Goal: Information Seeking & Learning: Understand process/instructions

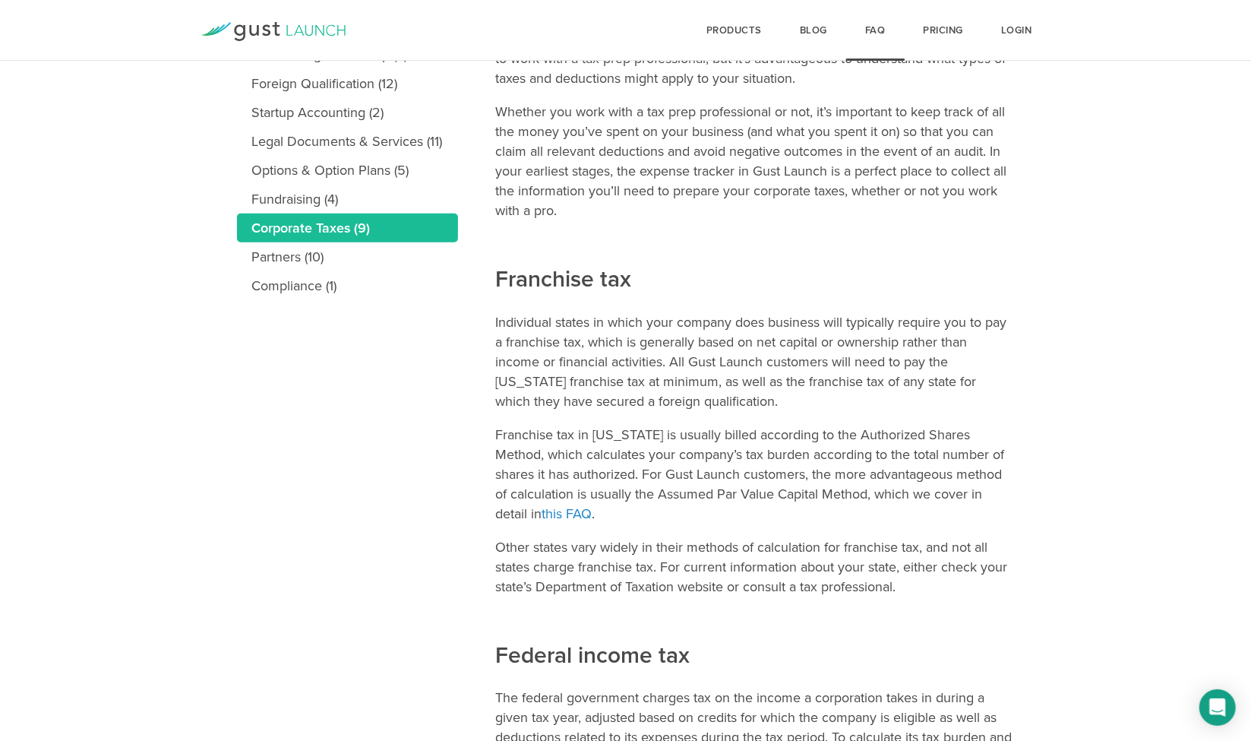
scroll to position [384, 0]
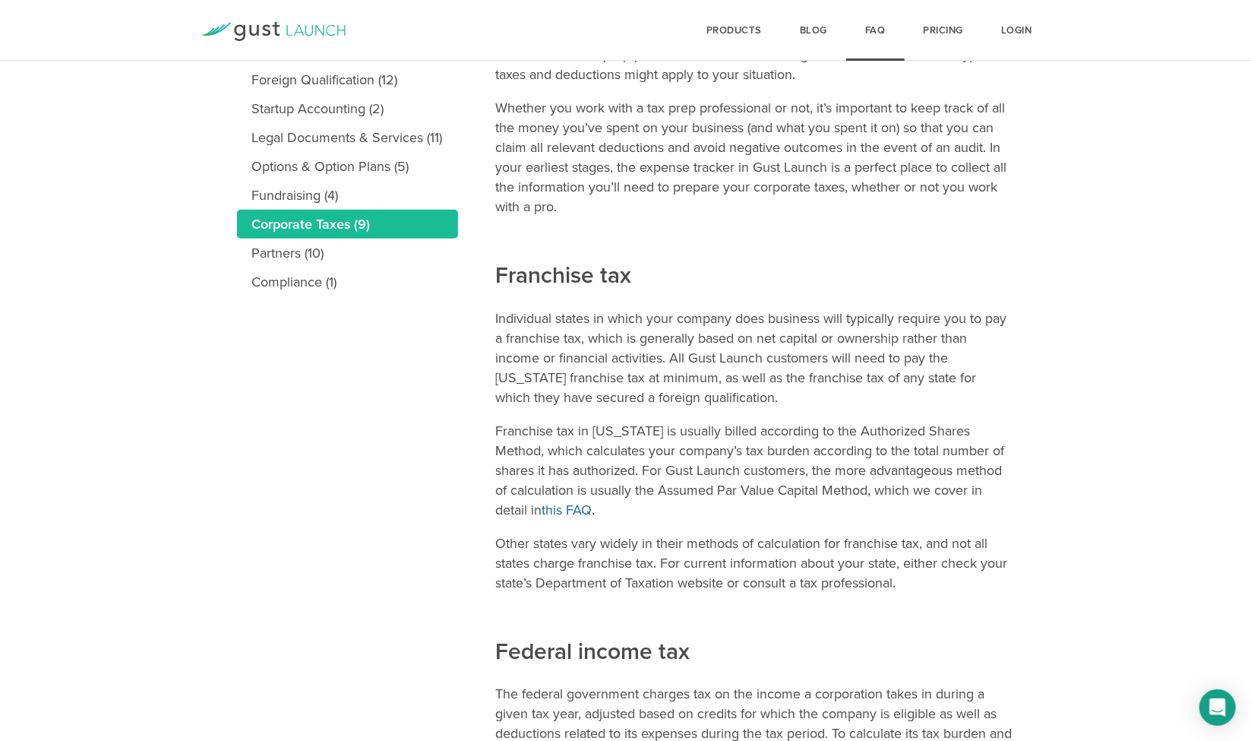
click at [542, 509] on link "this FAQ" at bounding box center [567, 509] width 50 height 17
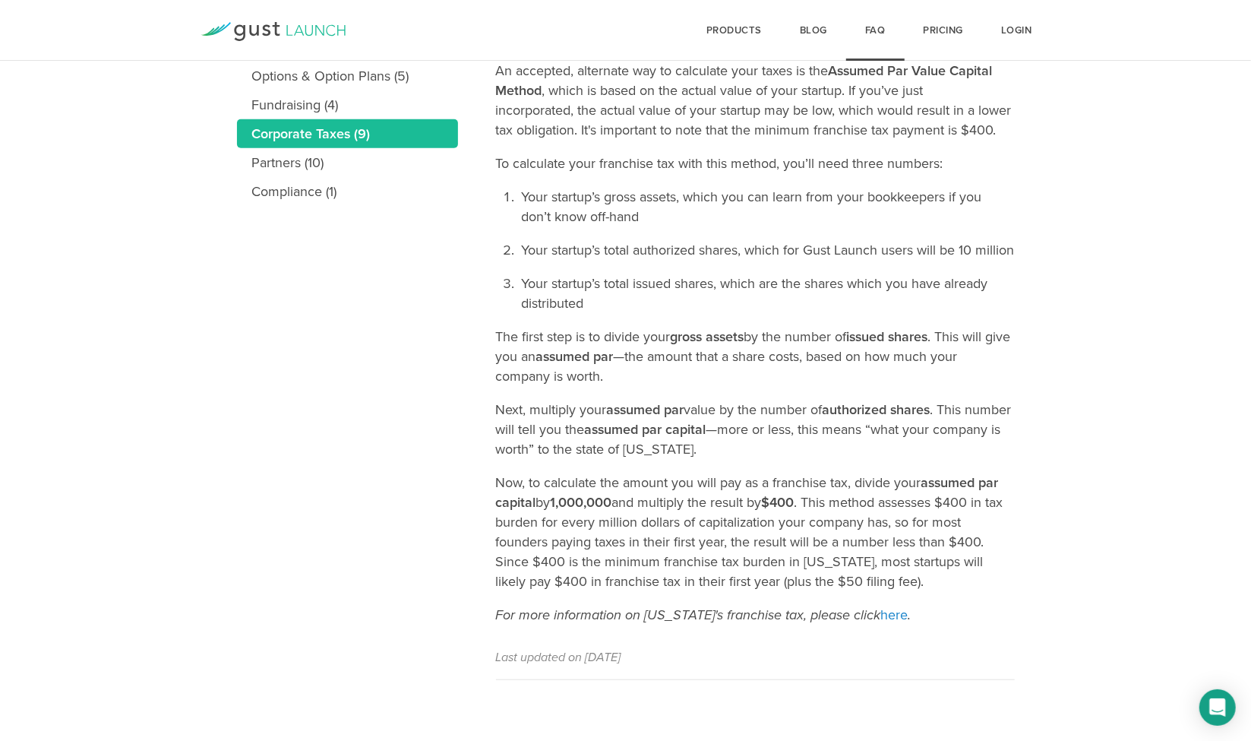
scroll to position [513, 0]
click at [884, 612] on link "here" at bounding box center [894, 614] width 27 height 17
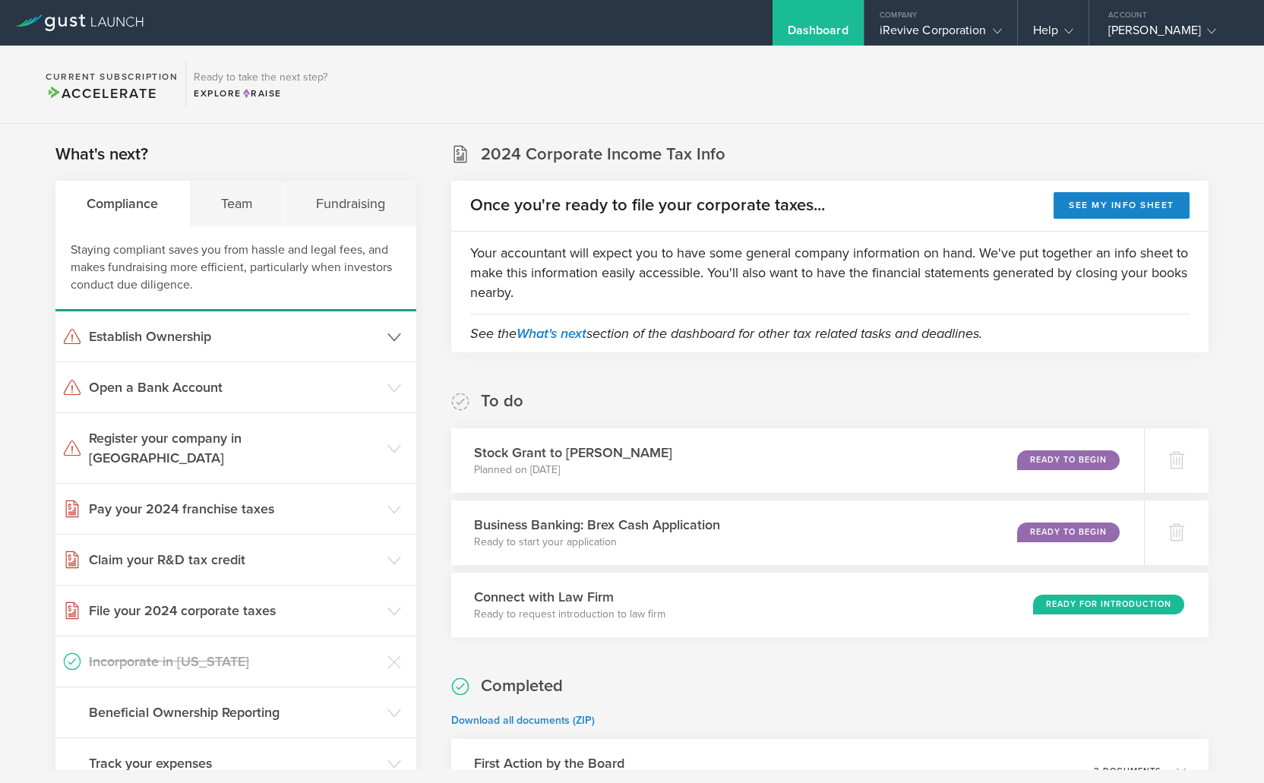
click at [393, 339] on icon at bounding box center [394, 338] width 14 height 14
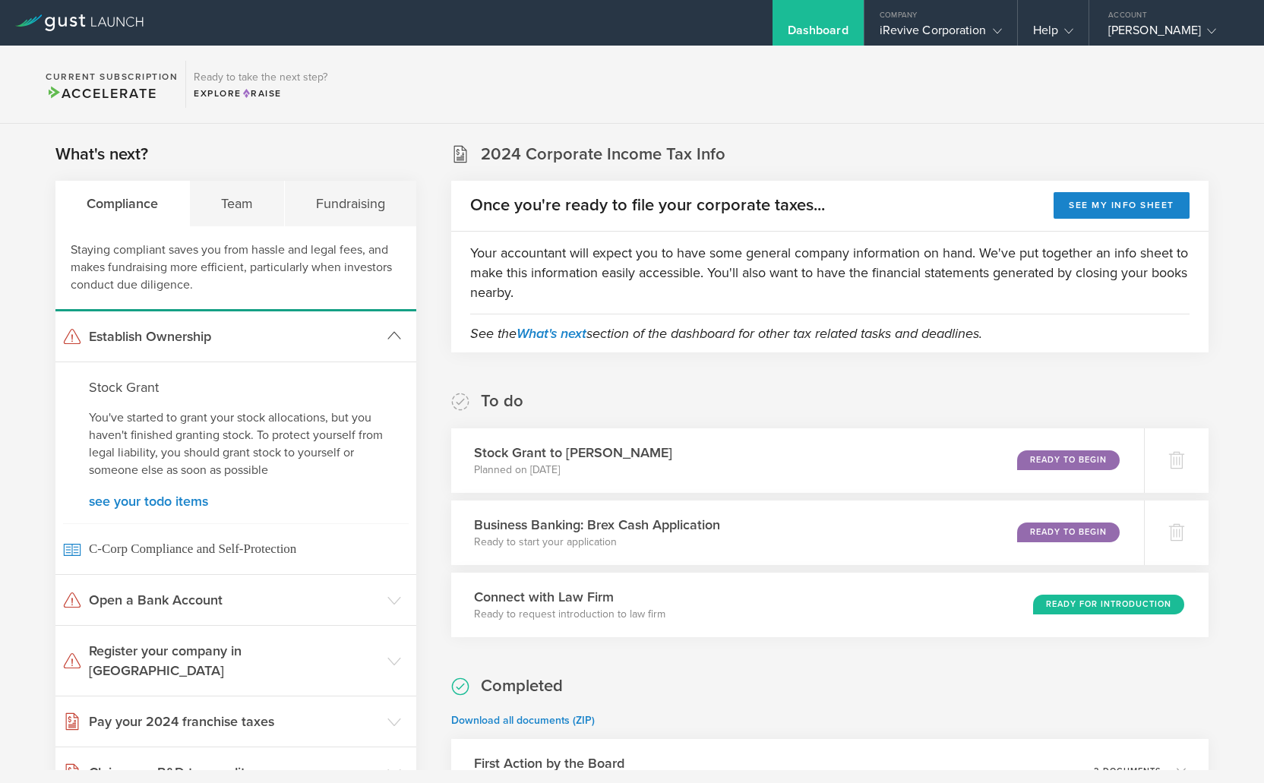
click at [393, 339] on icon at bounding box center [394, 336] width 14 height 14
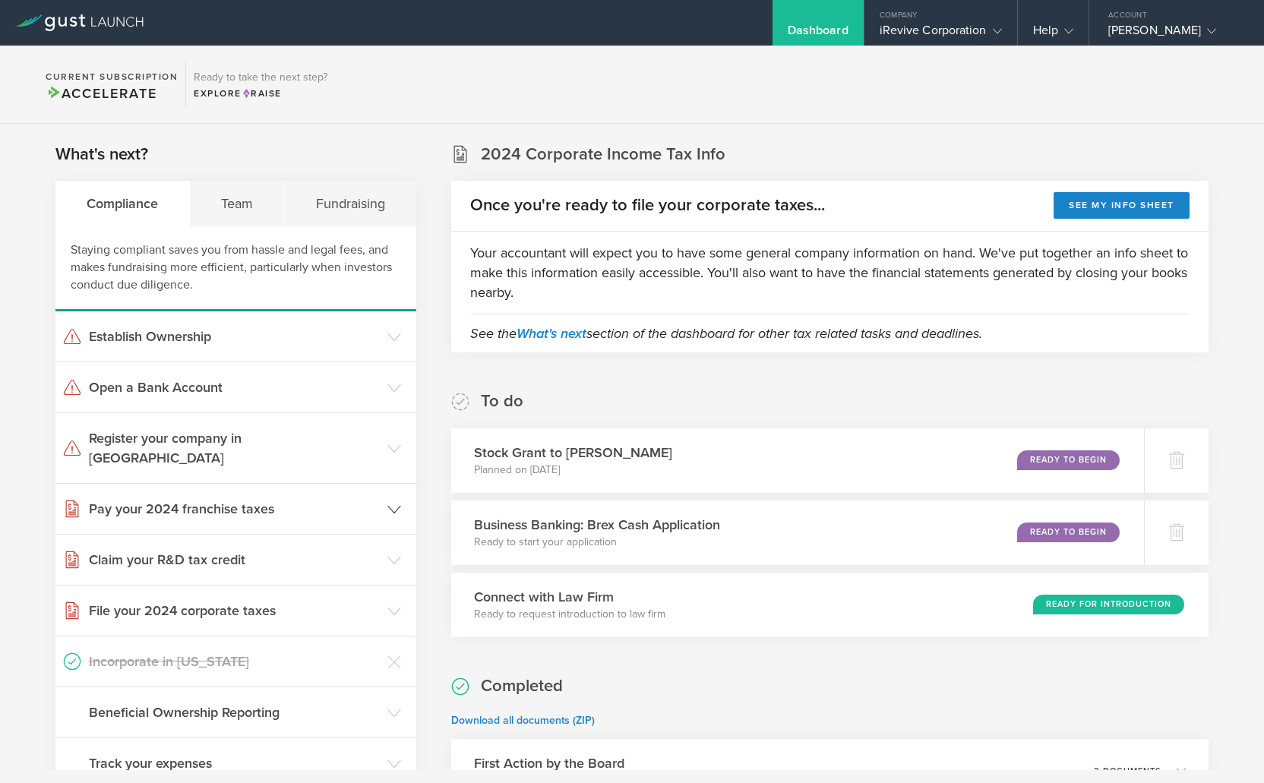
click at [392, 503] on icon at bounding box center [394, 510] width 14 height 14
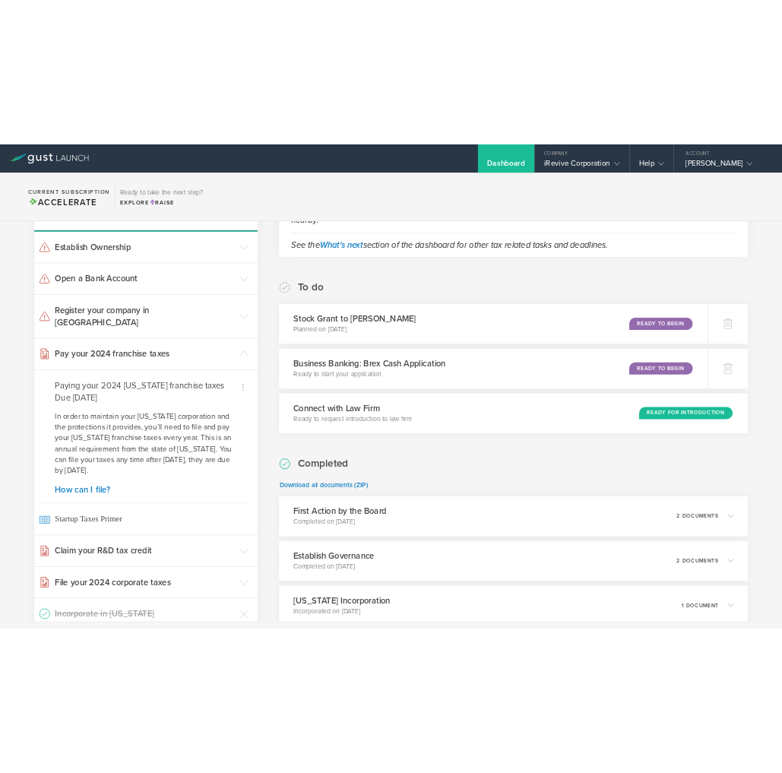
scroll to position [186, 0]
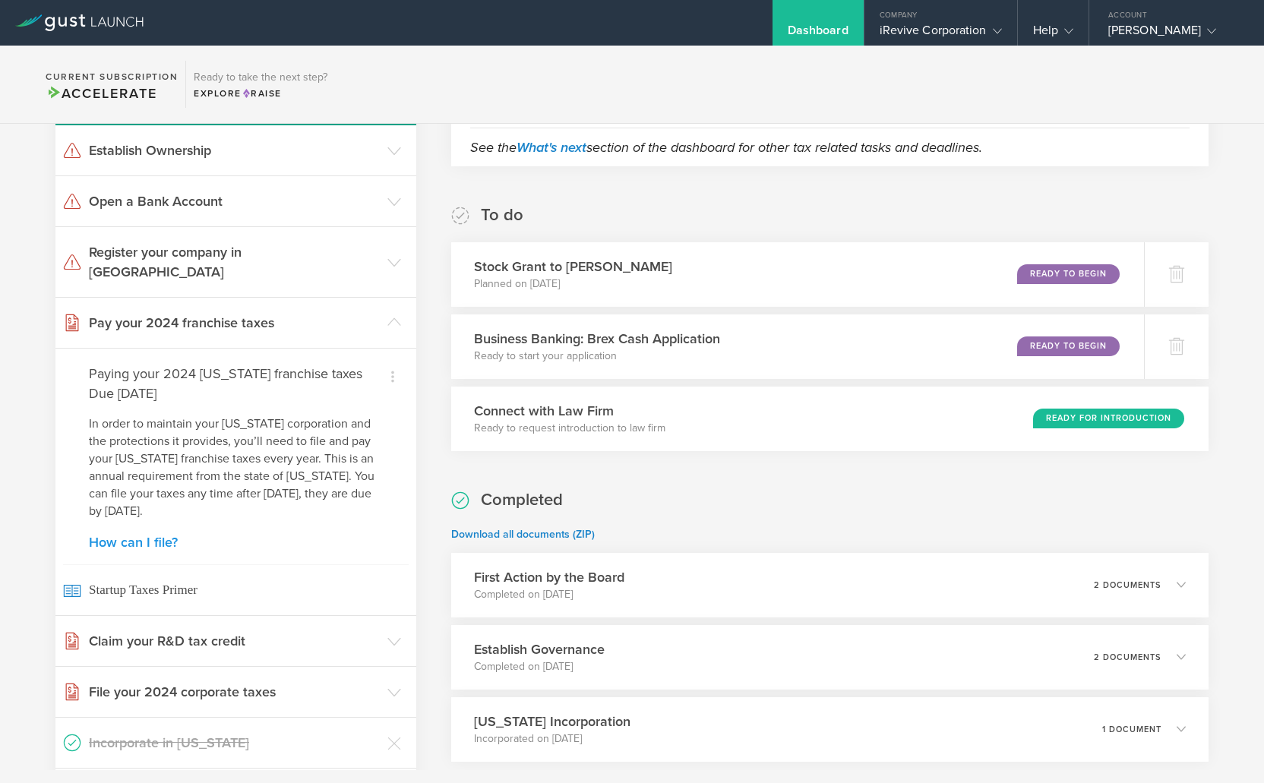
click at [160, 536] on link "How can I file?" at bounding box center [236, 543] width 294 height 14
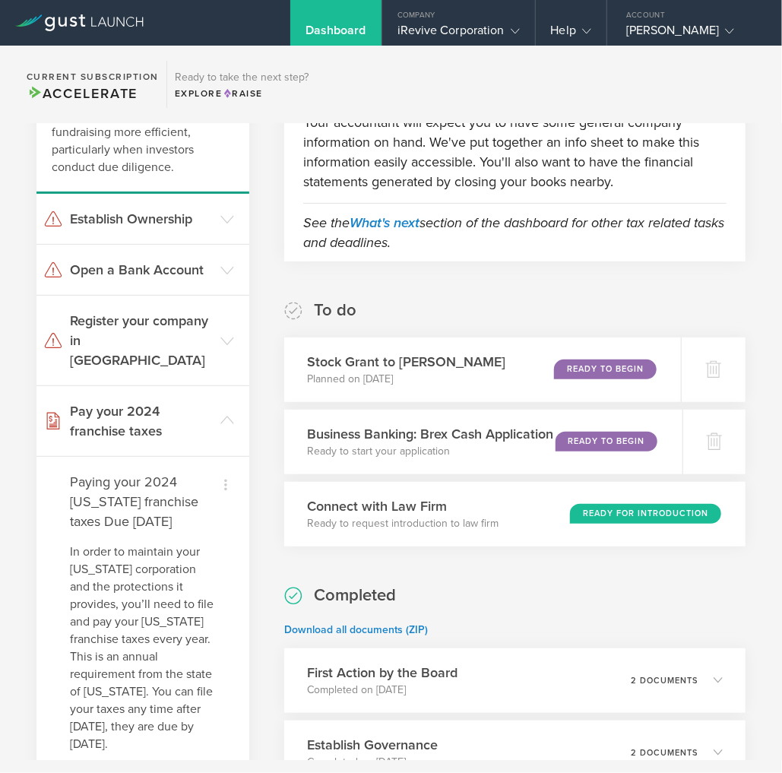
scroll to position [165, 0]
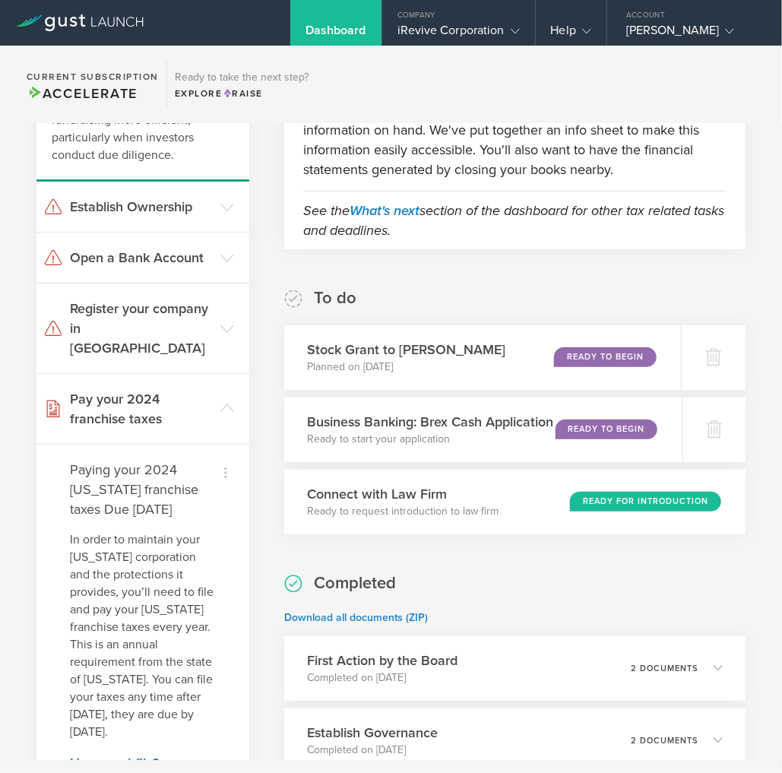
click at [617, 106] on section "Current Subscription Accelerate Ready to take the next step? Explore Raise" at bounding box center [391, 85] width 782 height 78
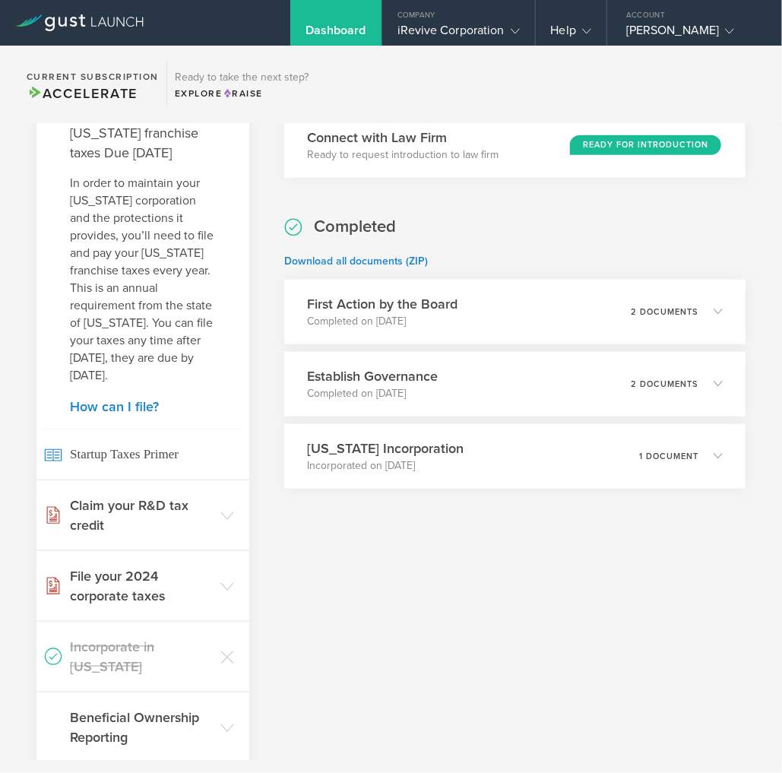
scroll to position [523, 0]
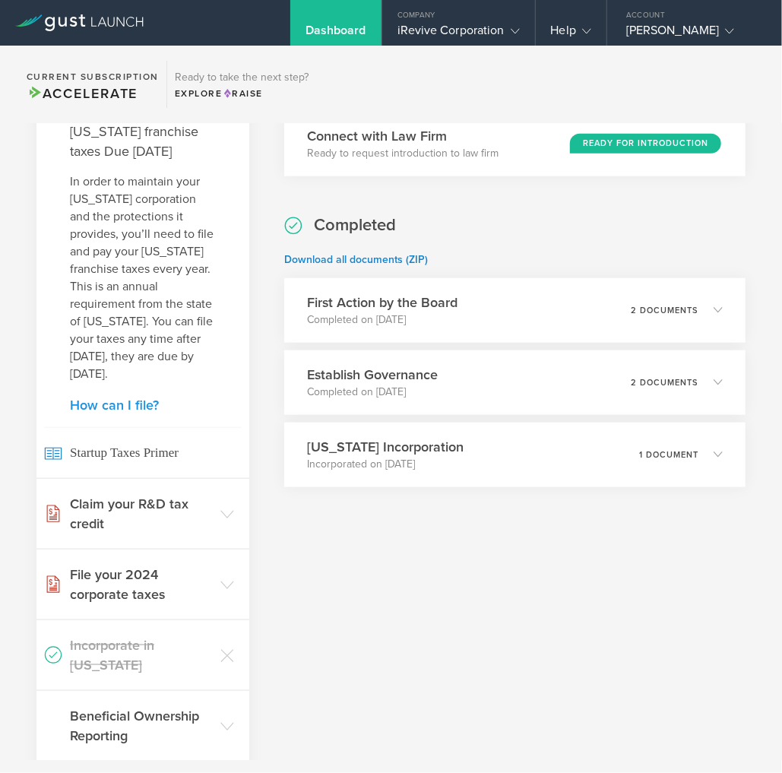
click at [131, 407] on link "How can I file?" at bounding box center [143, 405] width 146 height 14
click at [523, 32] on div "iRevive Corporation" at bounding box center [458, 34] width 153 height 23
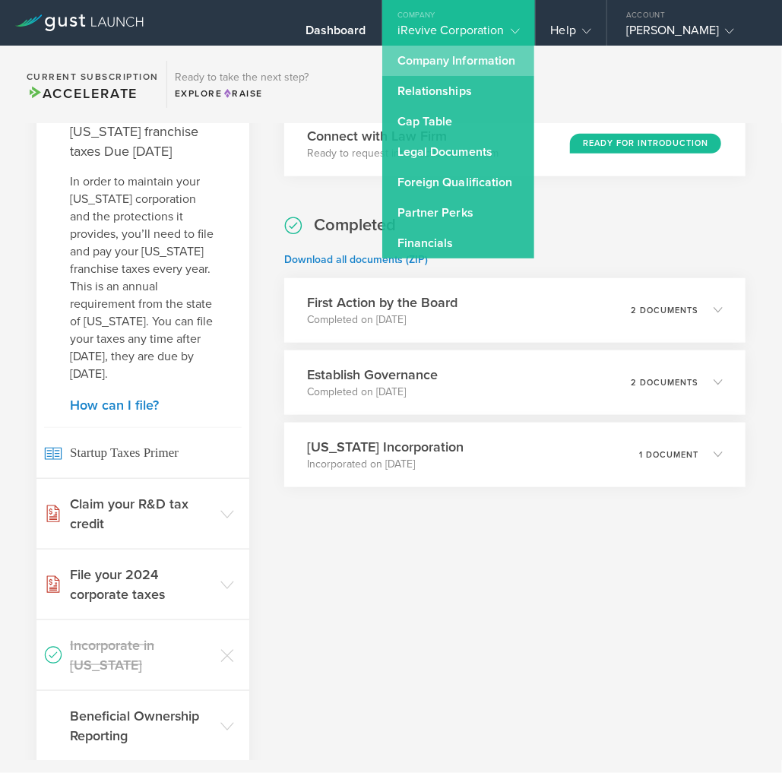
click at [489, 62] on link "Company Information" at bounding box center [458, 61] width 152 height 30
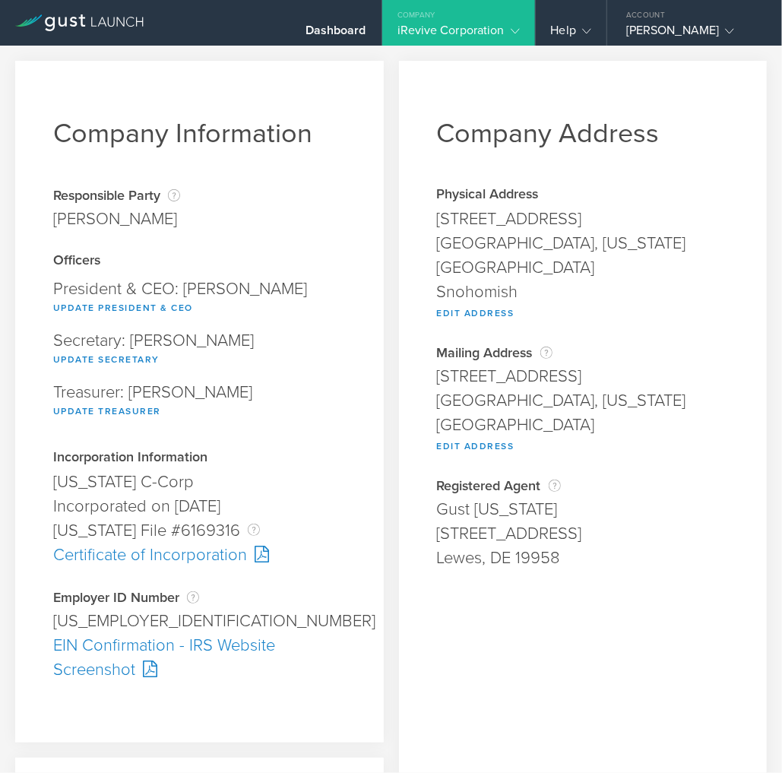
click at [266, 381] on div "Treasurer: Kelley Roshka Update Treasurer" at bounding box center [199, 402] width 293 height 52
drag, startPoint x: 219, startPoint y: 529, endPoint x: 171, endPoint y: 532, distance: 48.0
click at [171, 532] on div "Delaware File #6169316 The Delaware File Number is issued by the state of Delaw…" at bounding box center [199, 530] width 293 height 24
drag, startPoint x: 220, startPoint y: 529, endPoint x: 169, endPoint y: 530, distance: 51.7
click at [169, 530] on div "Delaware File #6169316 The Delaware File Number is issued by the state of Delaw…" at bounding box center [199, 530] width 293 height 24
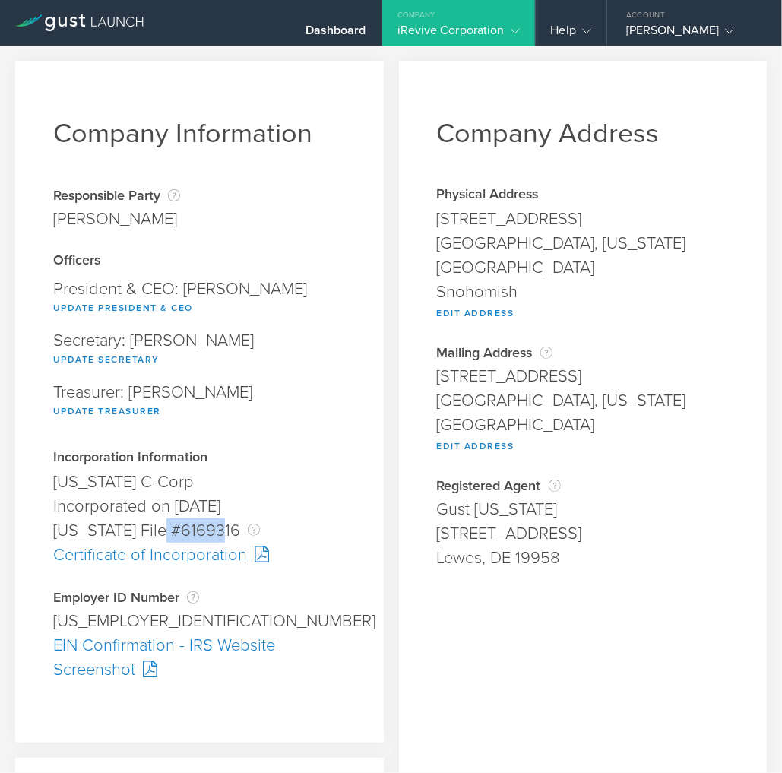
copy div "6169316"
drag, startPoint x: 147, startPoint y: 620, endPoint x: 41, endPoint y: 629, distance: 106.0
click at [41, 629] on div "Company Information Responsible Party The name of the party responsible for fil…" at bounding box center [199, 402] width 368 height 682
copy div "87-2203896"
click at [315, 30] on div "Dashboard" at bounding box center [335, 34] width 61 height 23
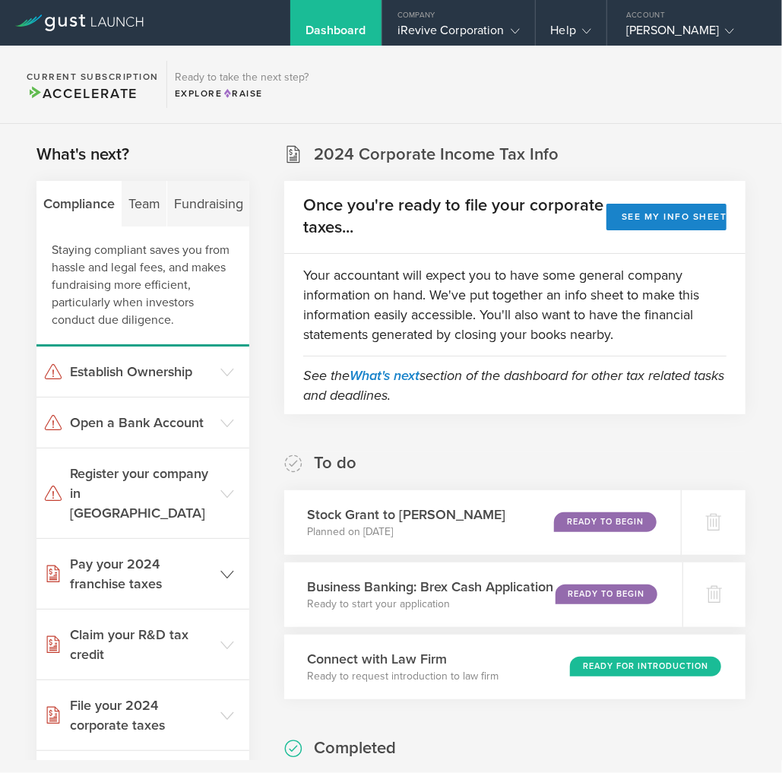
click at [221, 568] on icon at bounding box center [227, 575] width 14 height 14
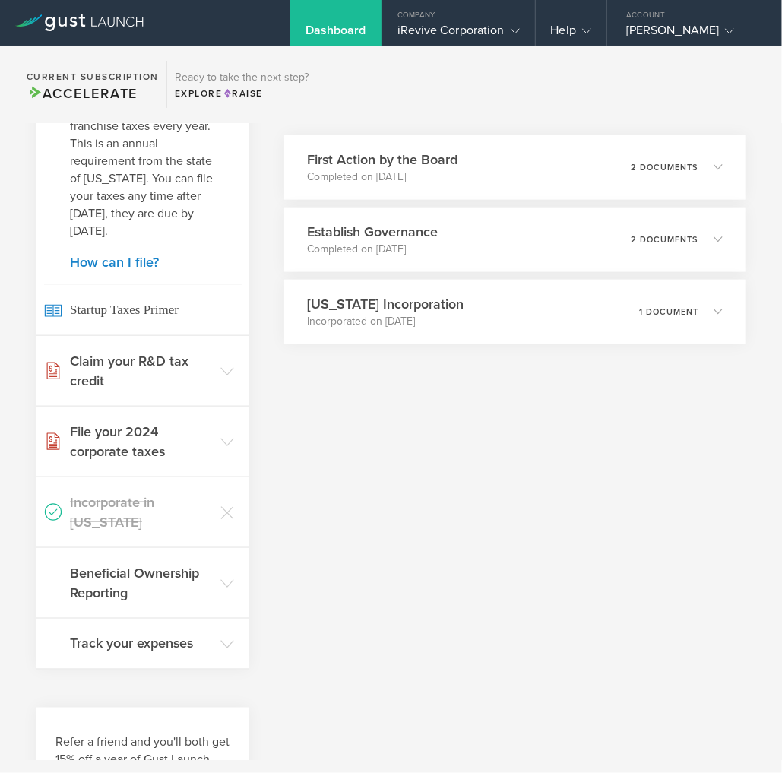
scroll to position [667, 0]
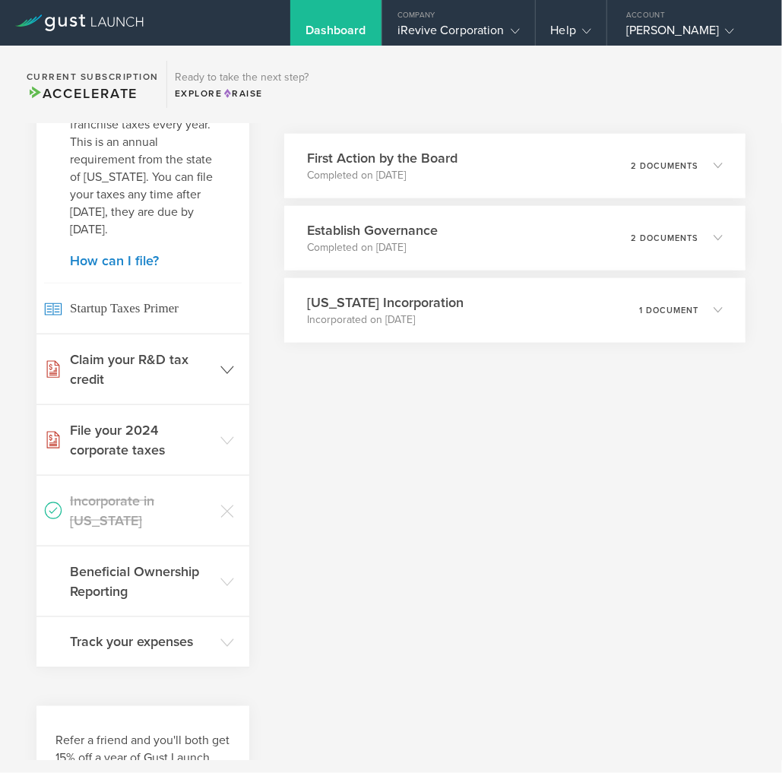
click at [223, 366] on icon at bounding box center [227, 370] width 14 height 14
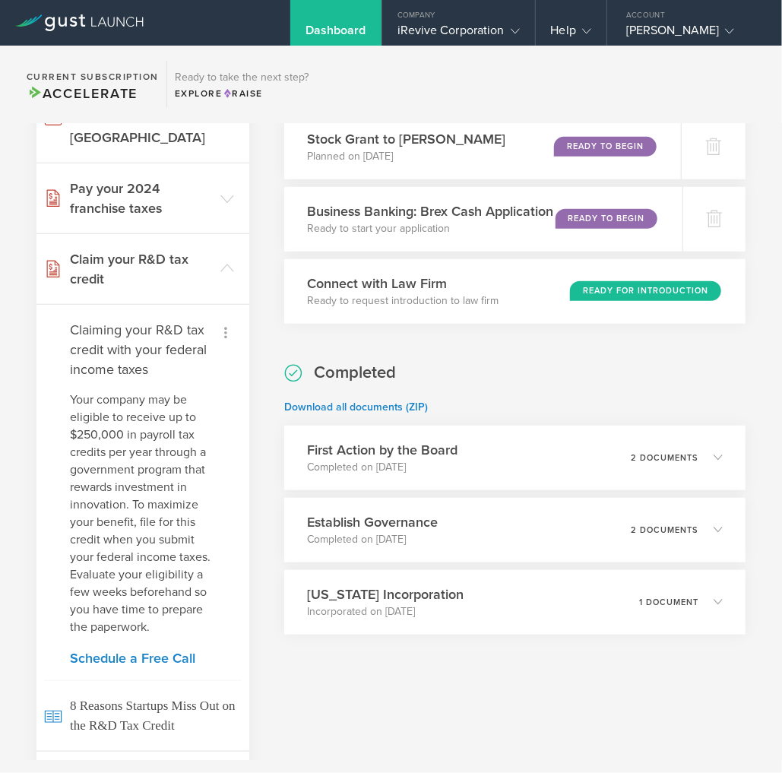
scroll to position [374, 0]
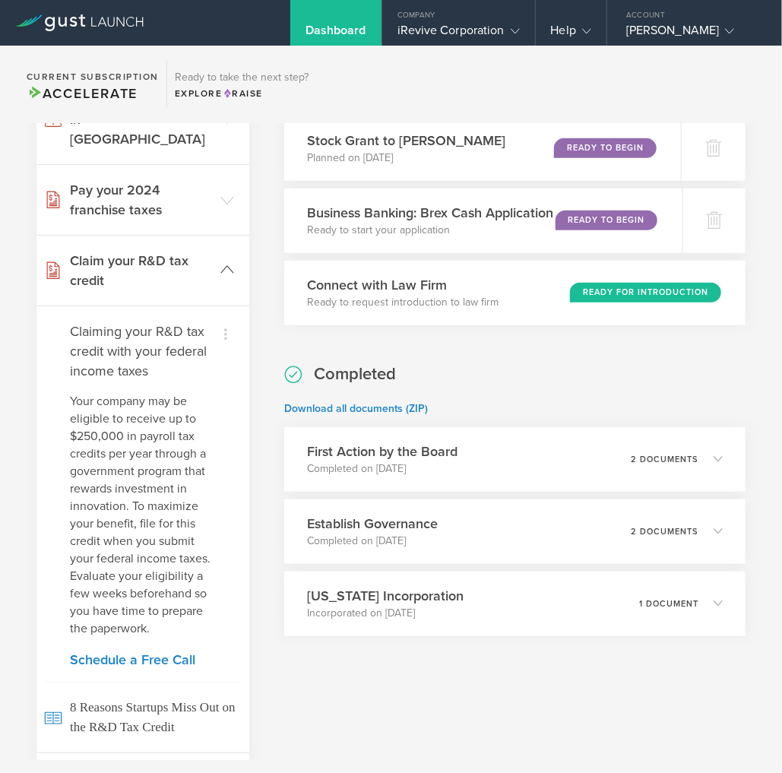
click at [221, 267] on polyline at bounding box center [227, 270] width 12 height 7
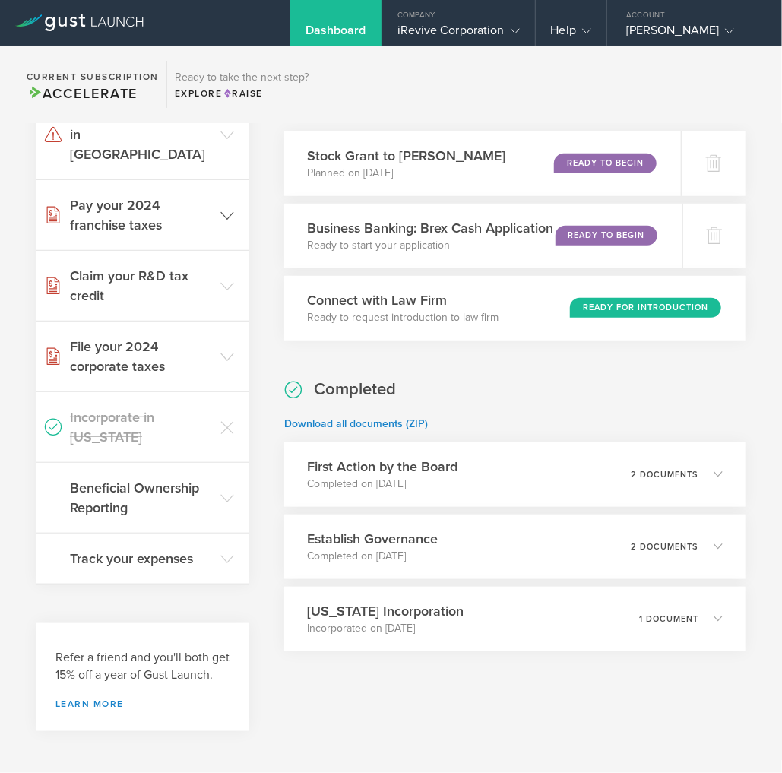
click at [220, 201] on header "Pay your 2024 franchise taxes" at bounding box center [142, 215] width 213 height 70
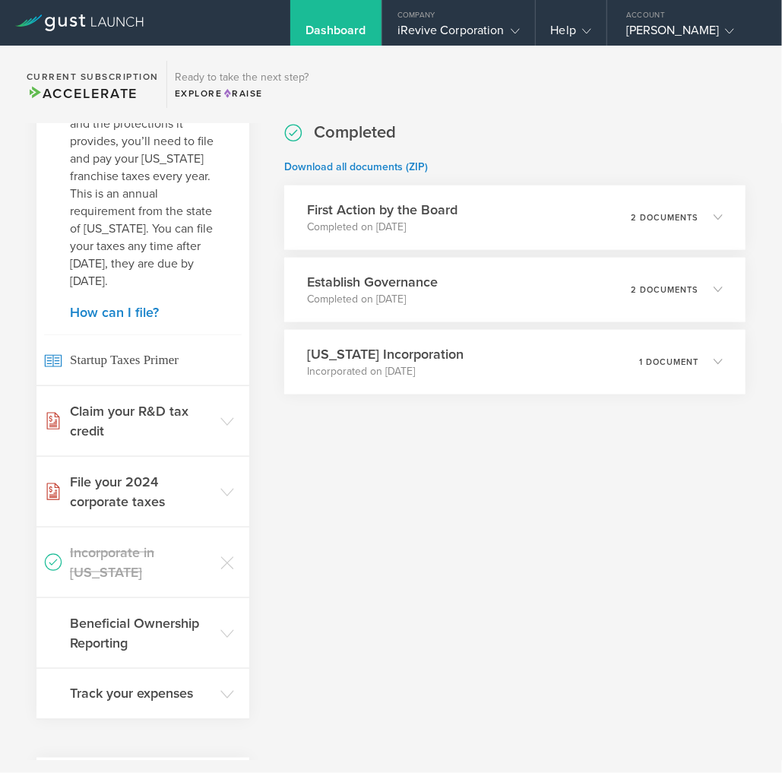
scroll to position [621, 0]
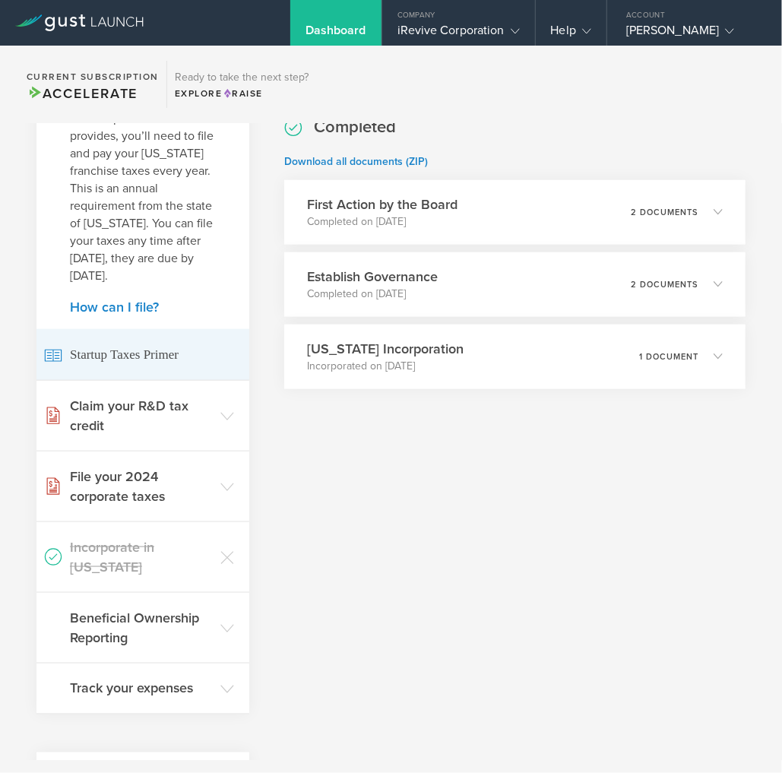
click at [149, 349] on span "Startup Taxes Primer" at bounding box center [143, 354] width 198 height 51
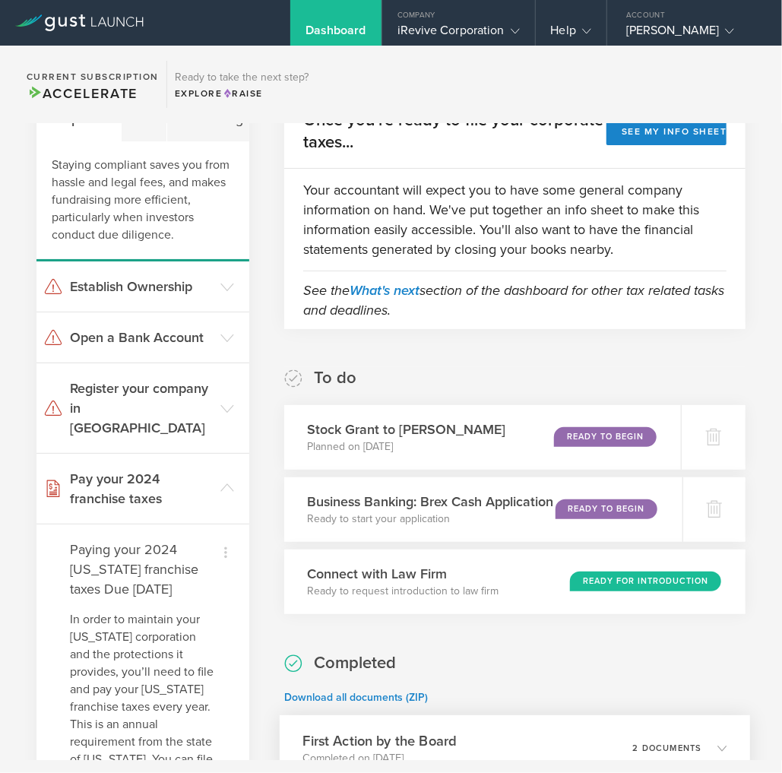
scroll to position [0, 0]
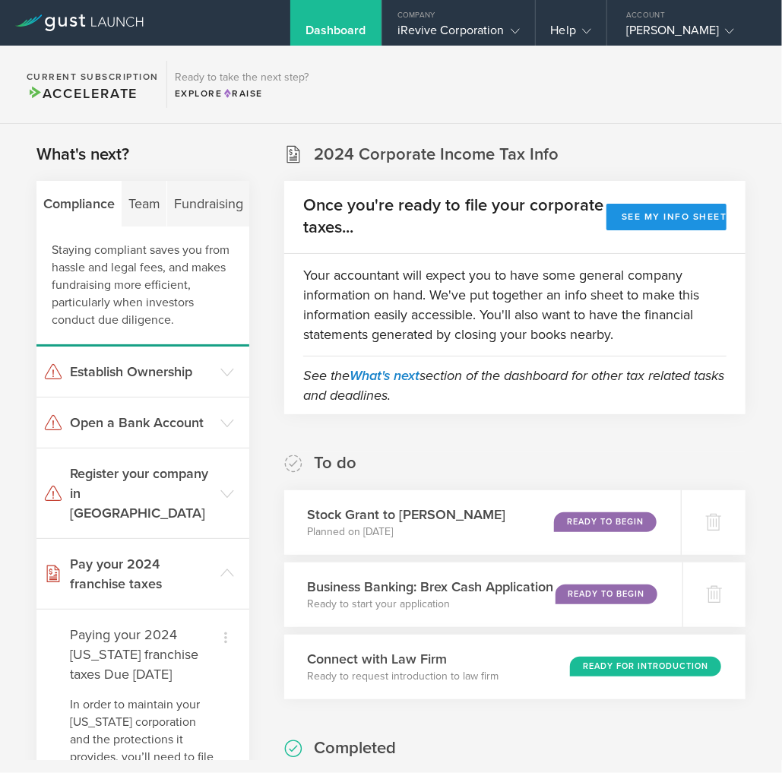
click at [632, 220] on button "See my info sheet" at bounding box center [666, 217] width 120 height 27
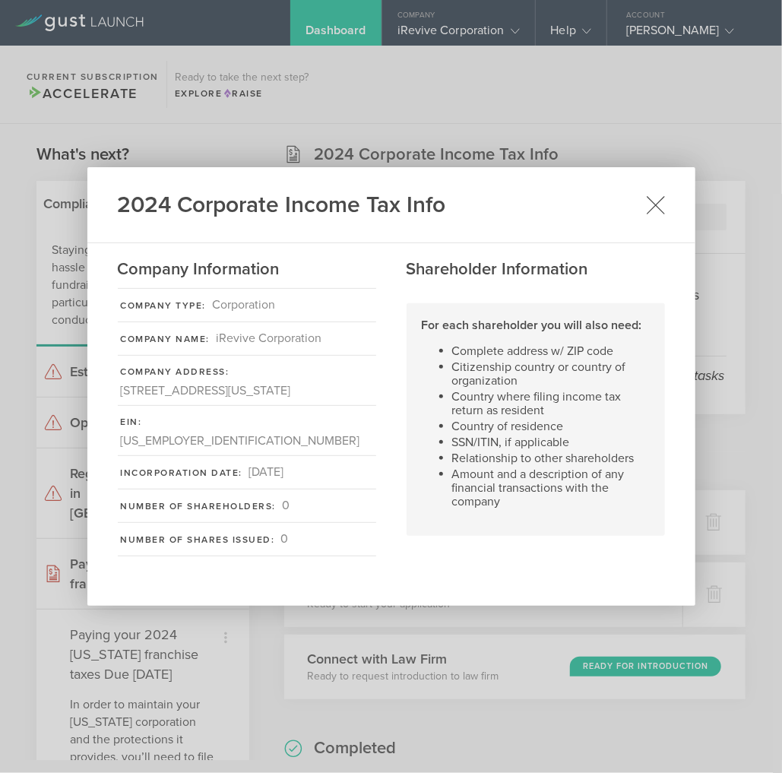
click at [658, 204] on icon at bounding box center [655, 204] width 19 height 19
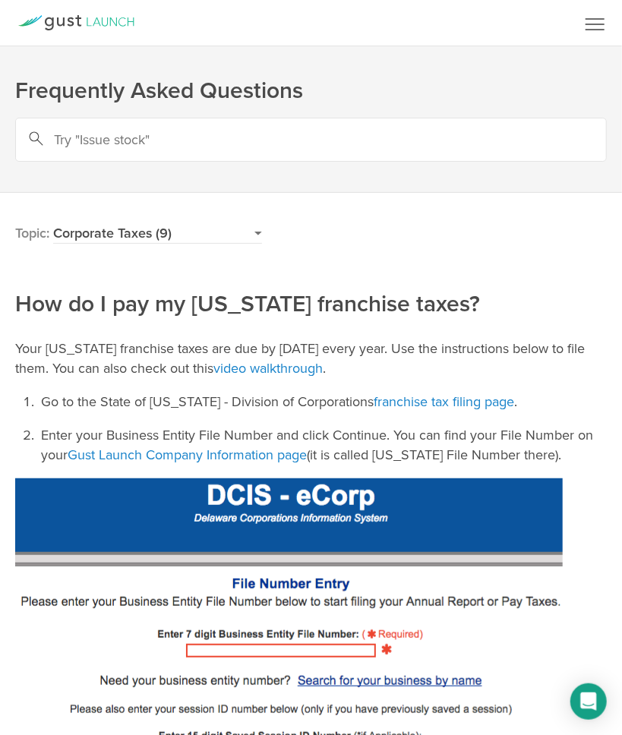
click at [106, 432] on p "Enter your Business Entity File Number and click Continue. You can find your Fi…" at bounding box center [324, 445] width 566 height 40
